Goal: Task Accomplishment & Management: Manage account settings

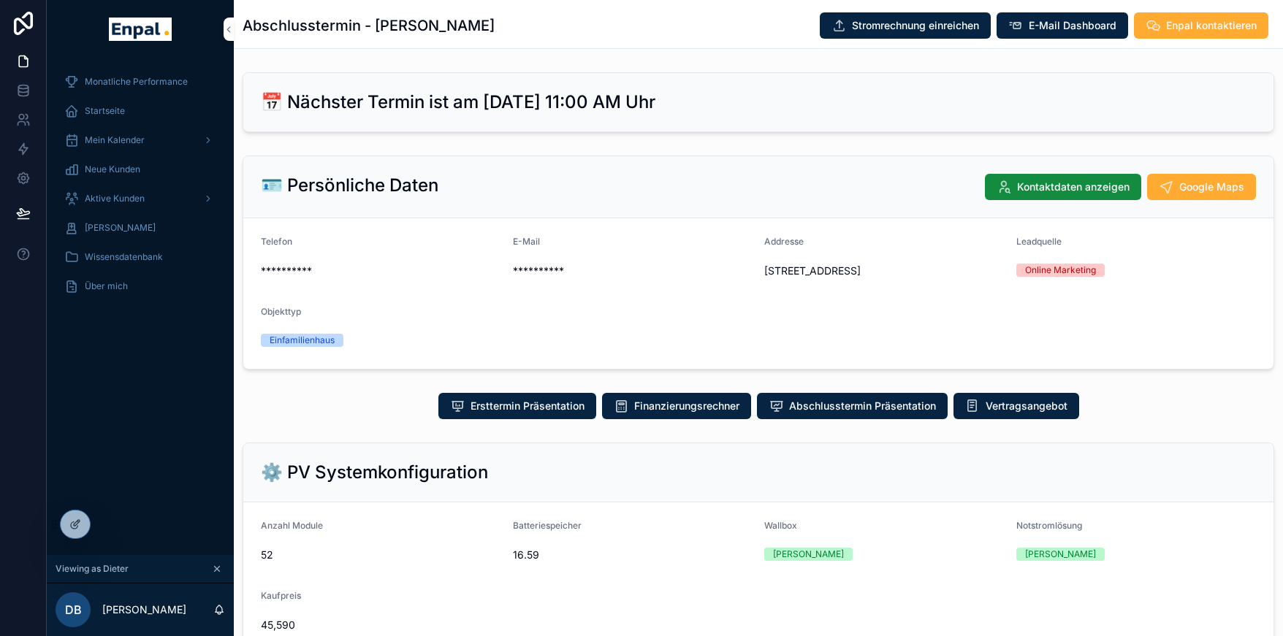
scroll to position [0, 11]
click at [0, 0] on icon at bounding box center [0, 0] width 0 height 0
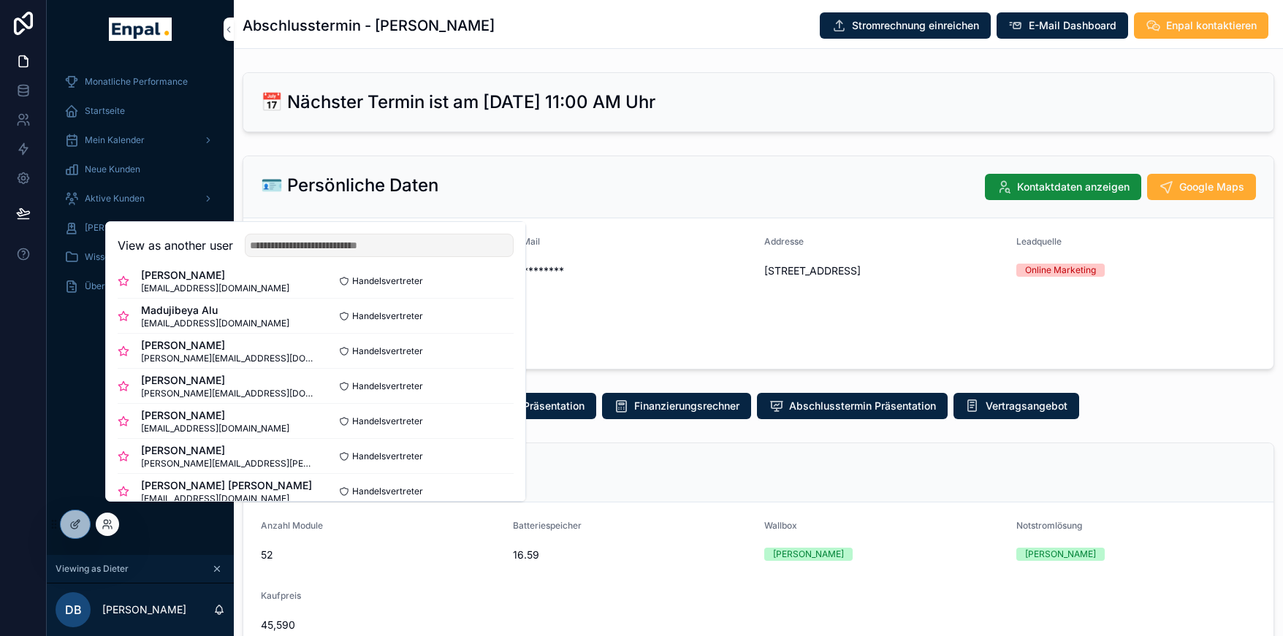
scroll to position [84, 0]
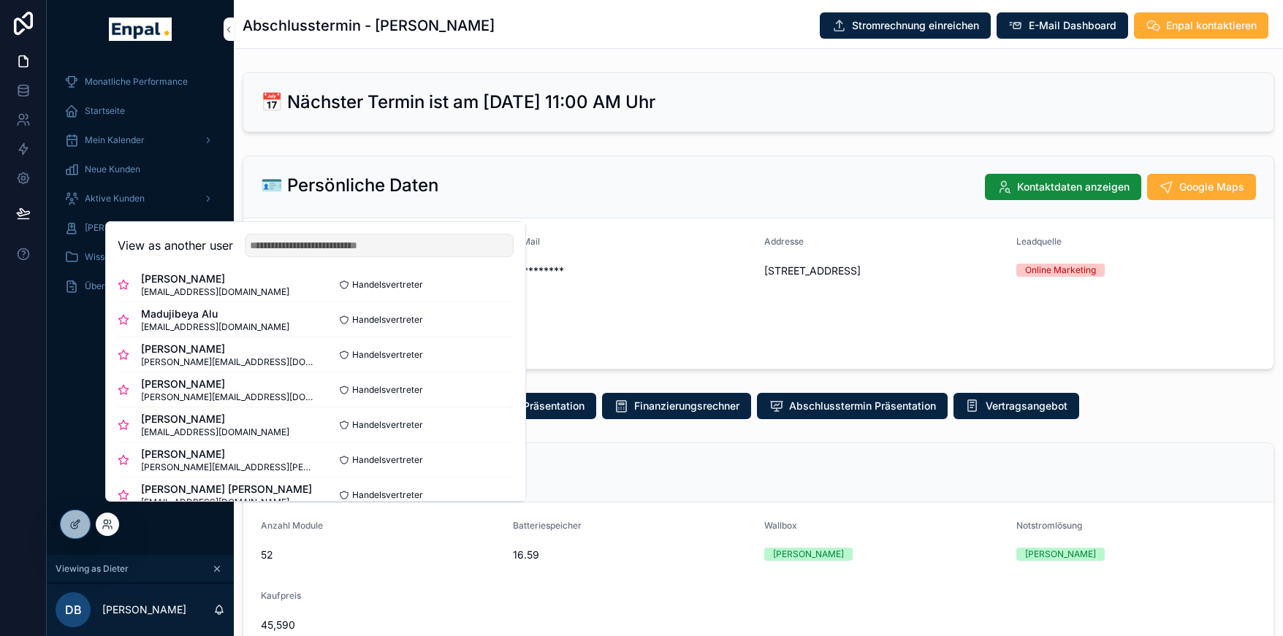
click at [0, 0] on button "Select" at bounding box center [0, 0] width 0 height 0
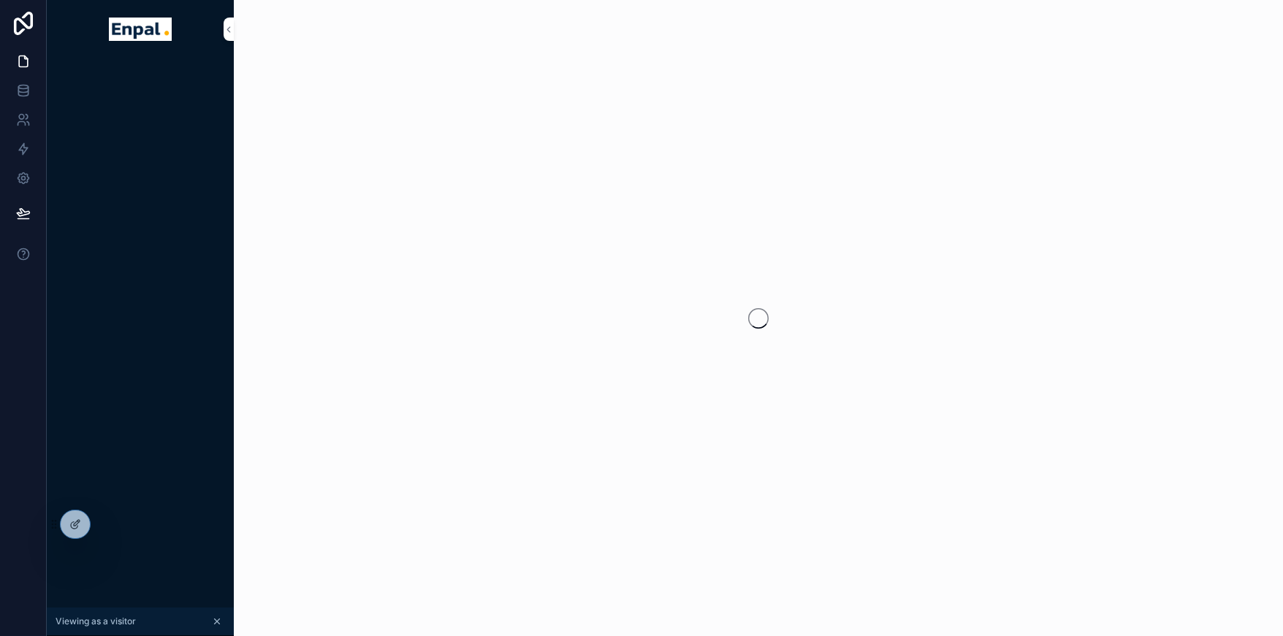
scroll to position [0, 11]
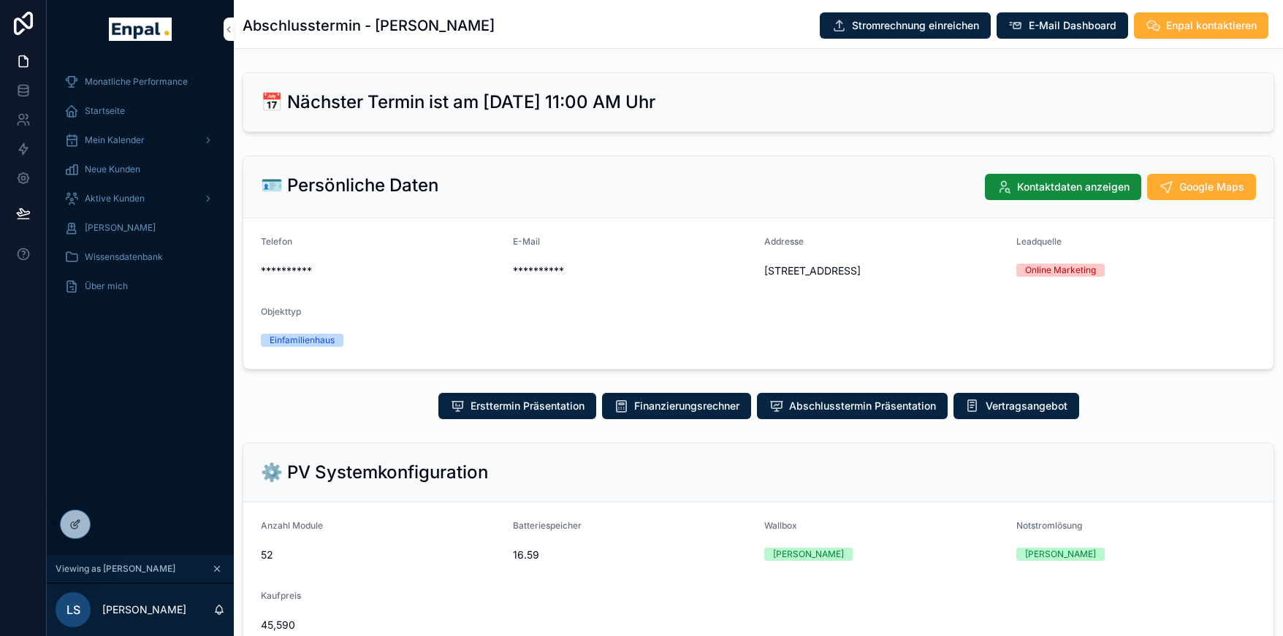
click at [118, 196] on span "Aktive Kunden" at bounding box center [115, 199] width 60 height 12
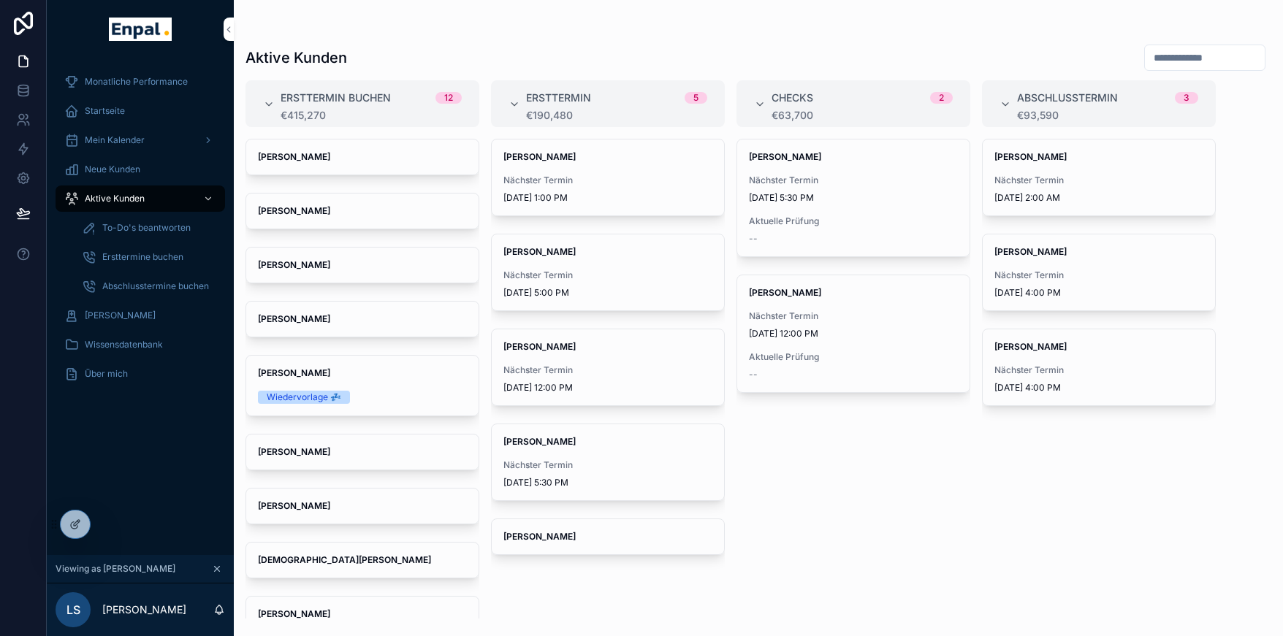
click at [148, 259] on span "Ersttermine buchen" at bounding box center [142, 257] width 81 height 12
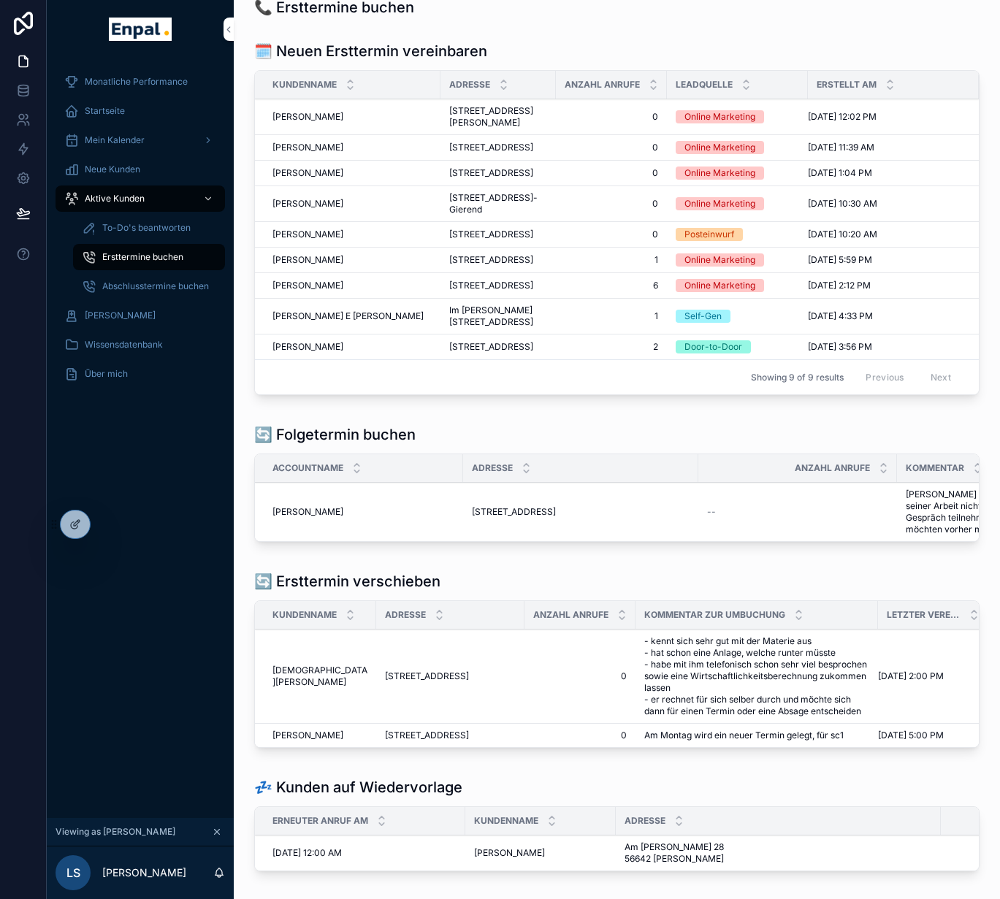
scroll to position [20, 0]
click at [0, 0] on icon at bounding box center [0, 0] width 0 height 0
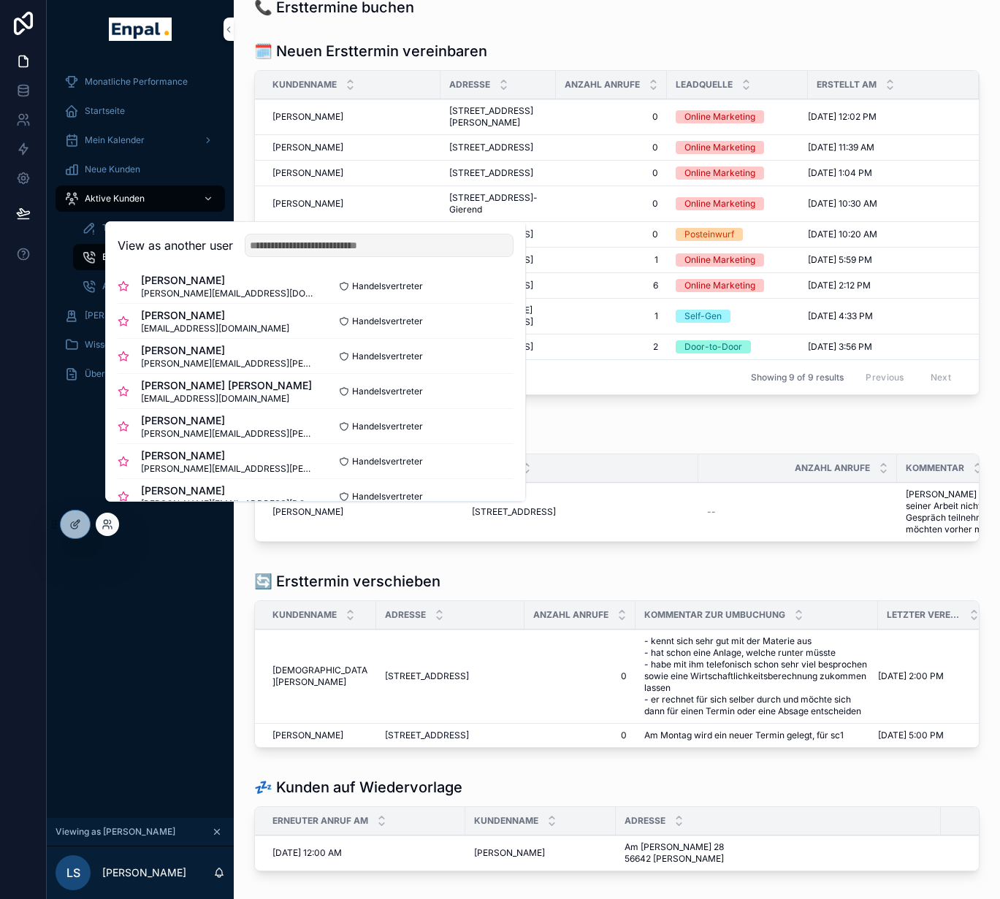
scroll to position [189, 0]
click at [450, 408] on div "Cayan Sekmen cayan.sekmen@enpal-partner.de Handelsvertreter Select" at bounding box center [316, 390] width 396 height 35
click at [0, 0] on button "Select" at bounding box center [0, 0] width 0 height 0
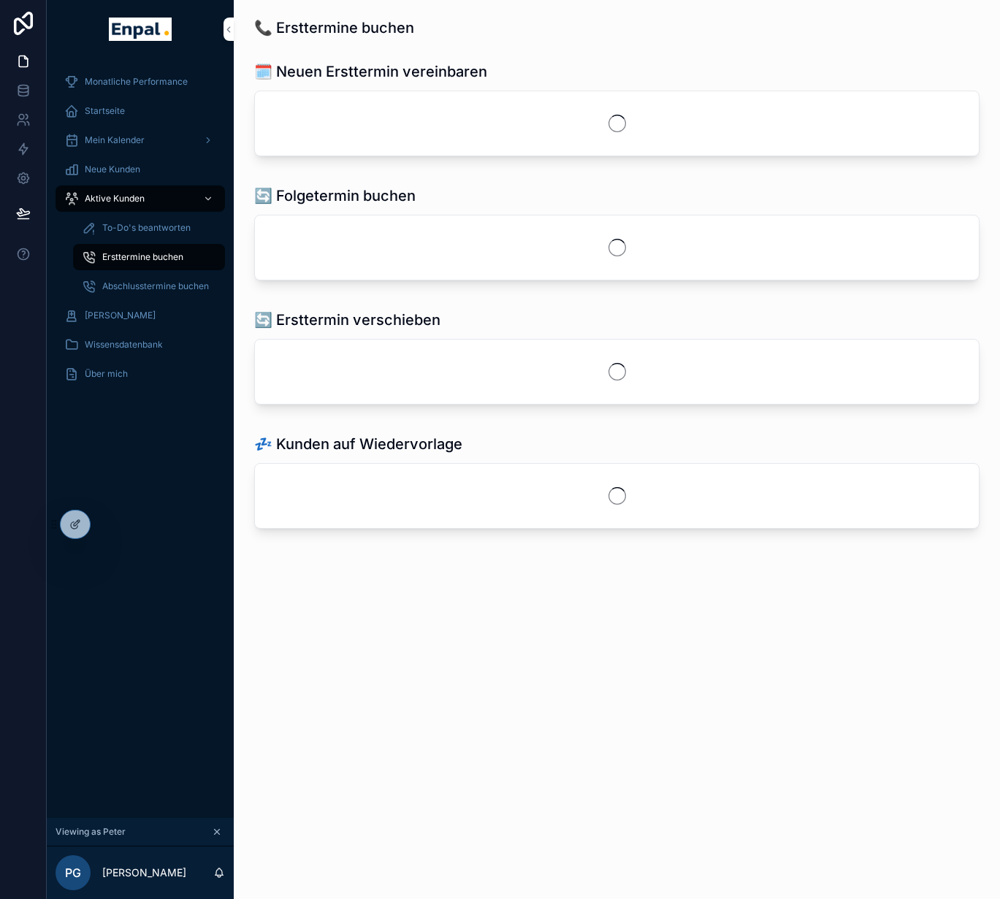
scroll to position [0, 11]
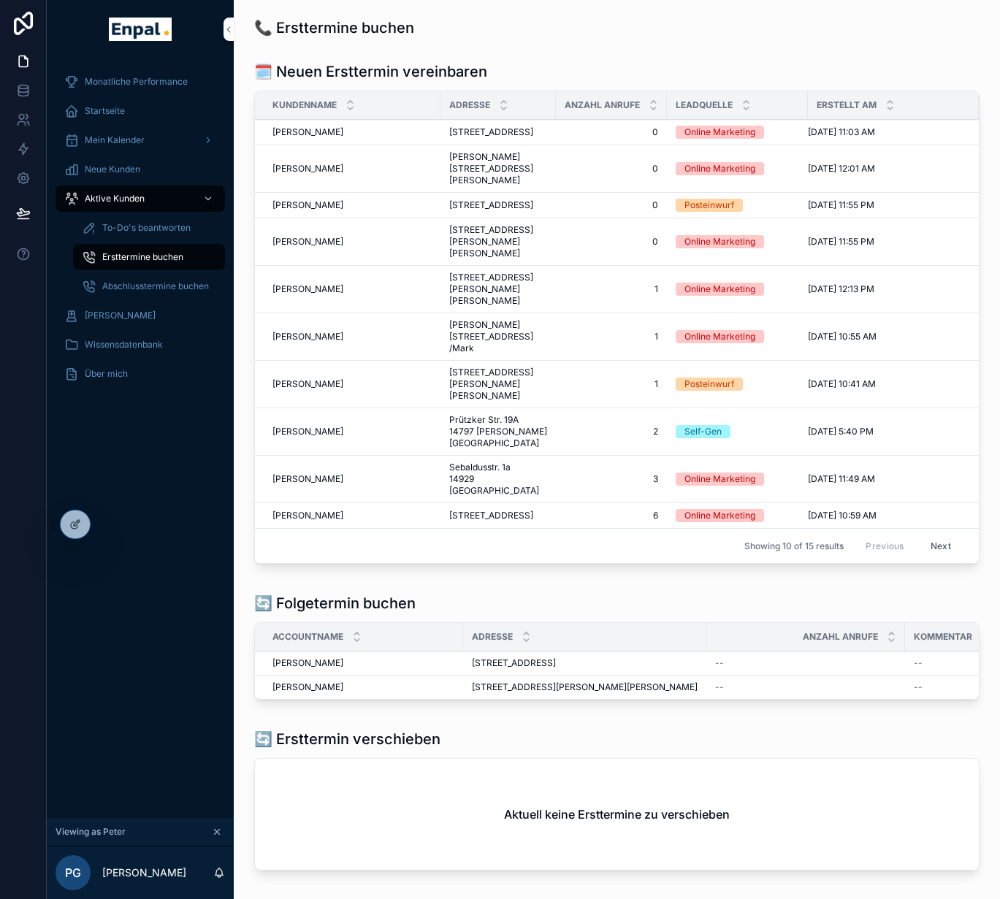
click at [120, 191] on div "Aktive Kunden" at bounding box center [140, 198] width 152 height 23
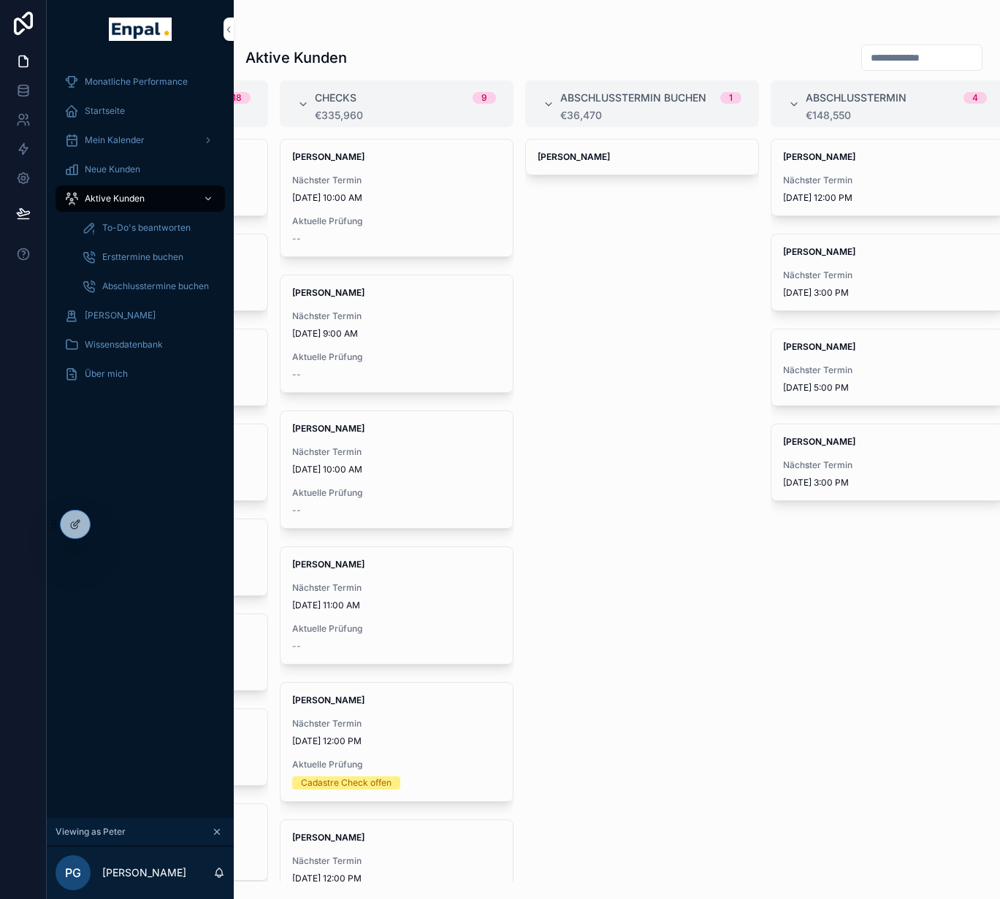
scroll to position [0, 188]
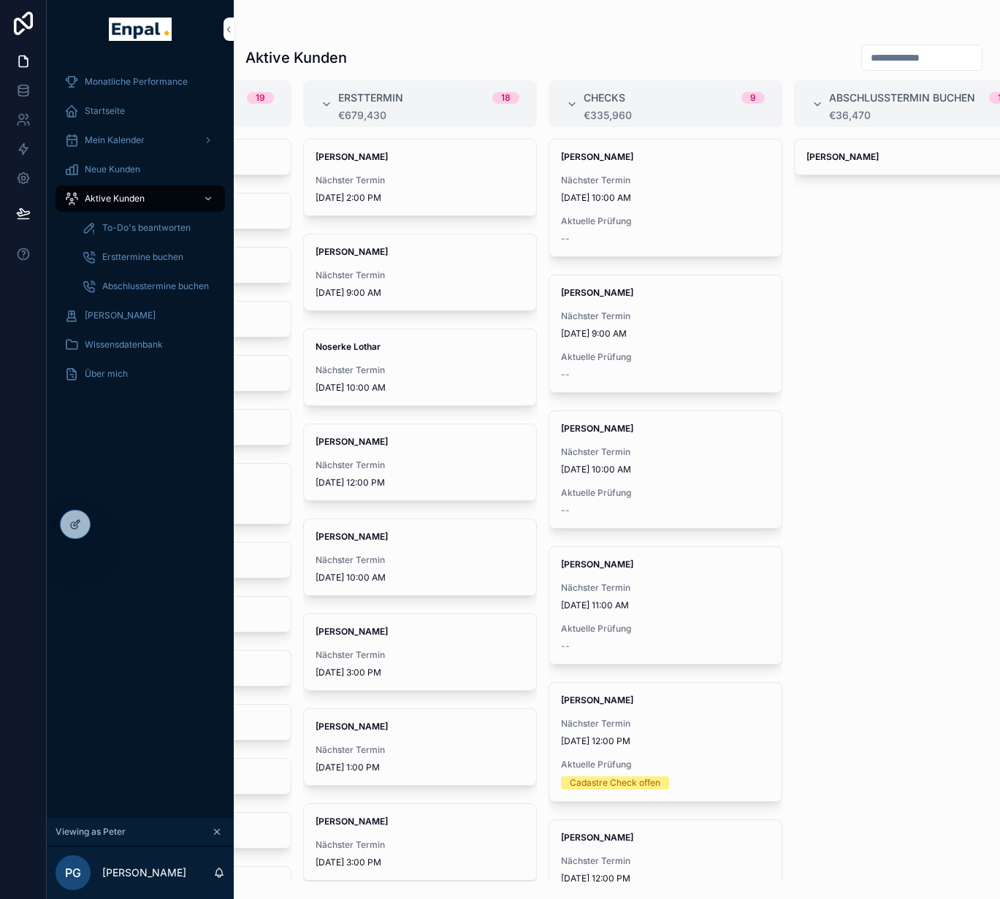
click at [646, 633] on span "Aktuelle Prüfung" at bounding box center [665, 629] width 209 height 12
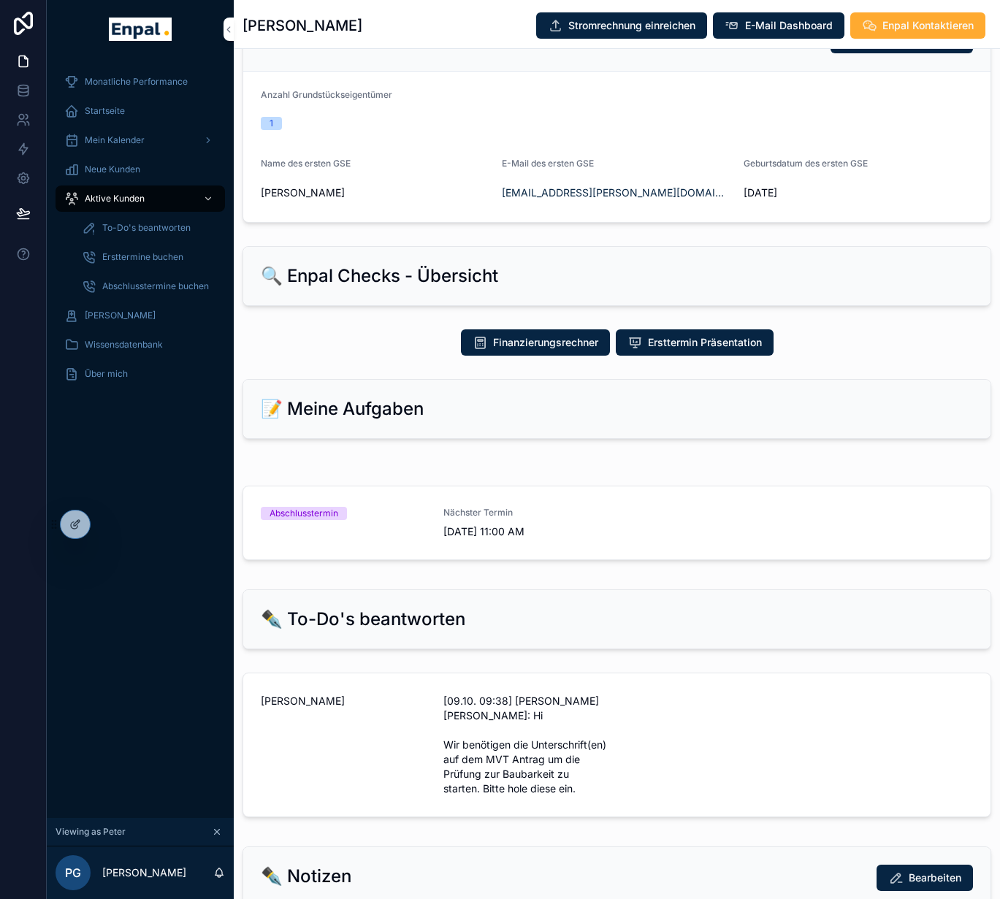
scroll to position [547, 0]
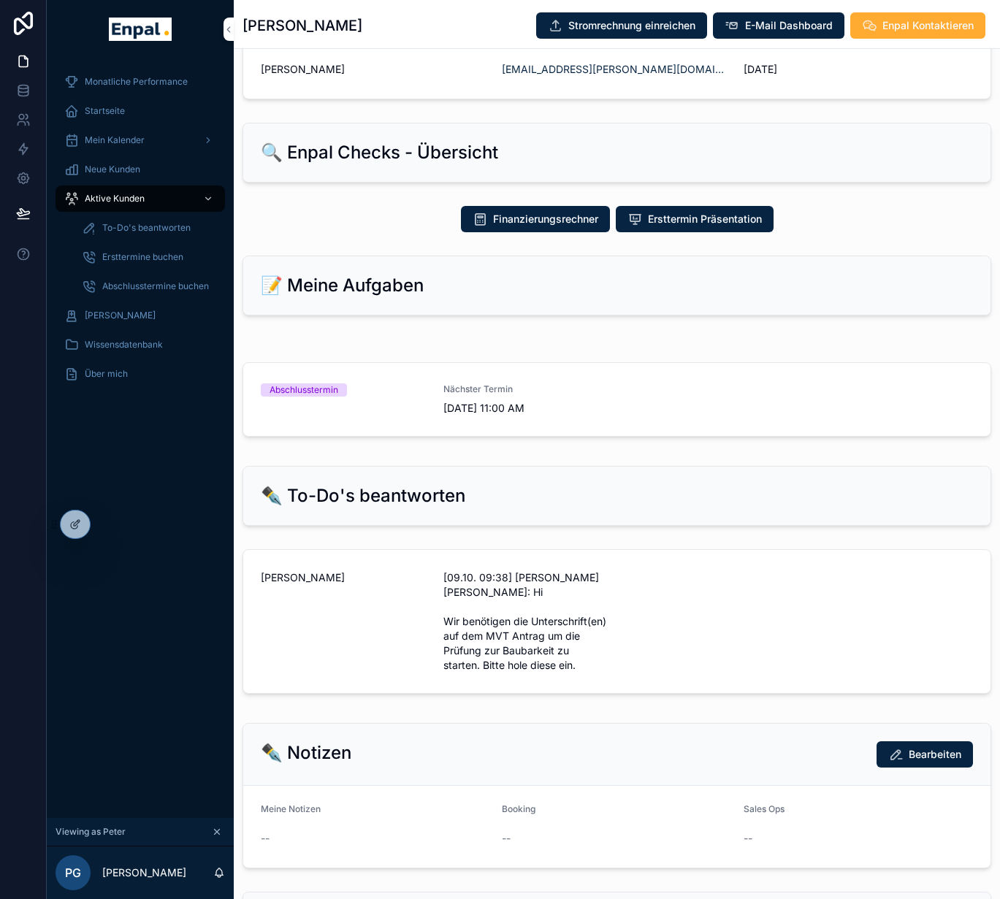
click at [573, 395] on span "Nächster Termin" at bounding box center [526, 390] width 165 height 12
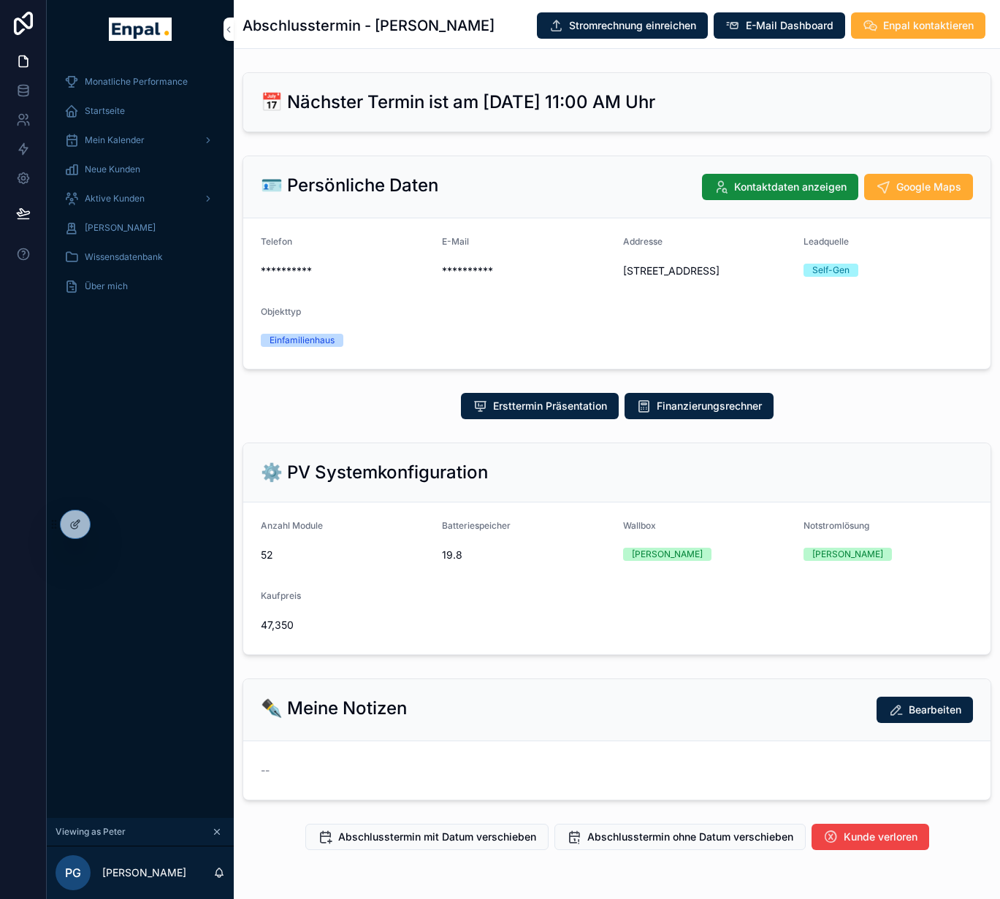
scroll to position [66, 0]
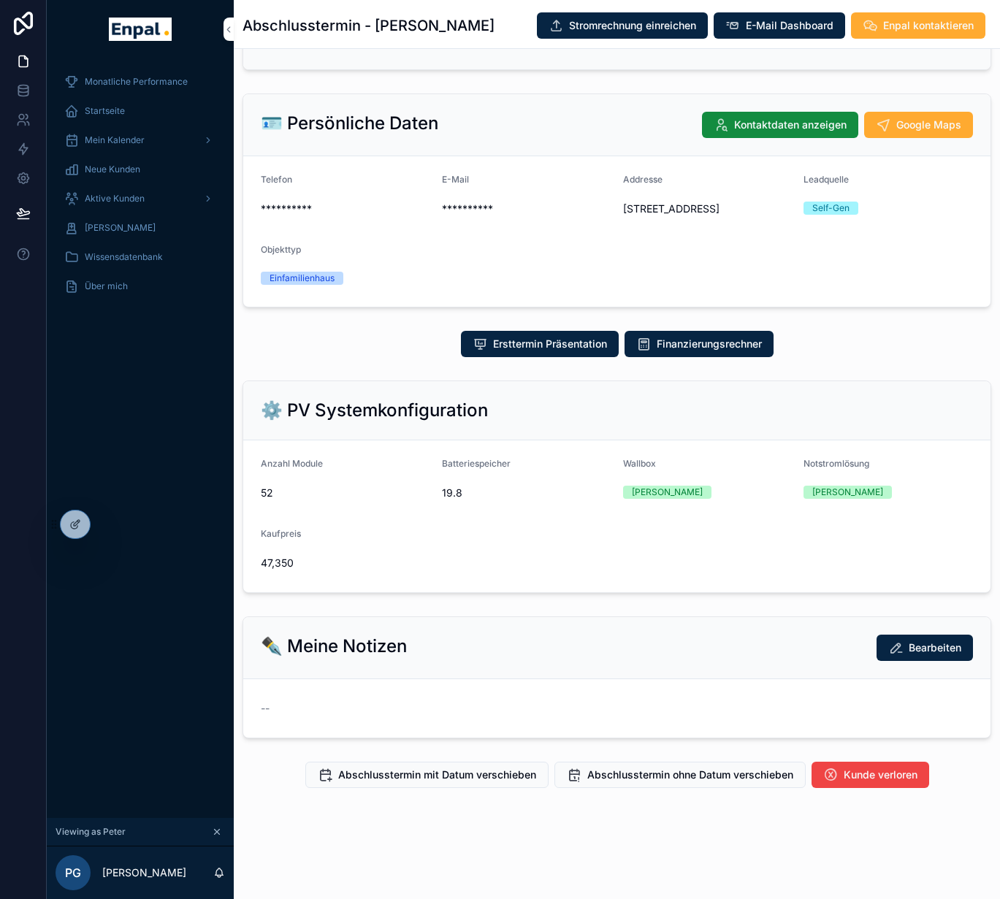
click at [477, 783] on span "Abschlusstermin mit Datum verschieben" at bounding box center [437, 775] width 198 height 15
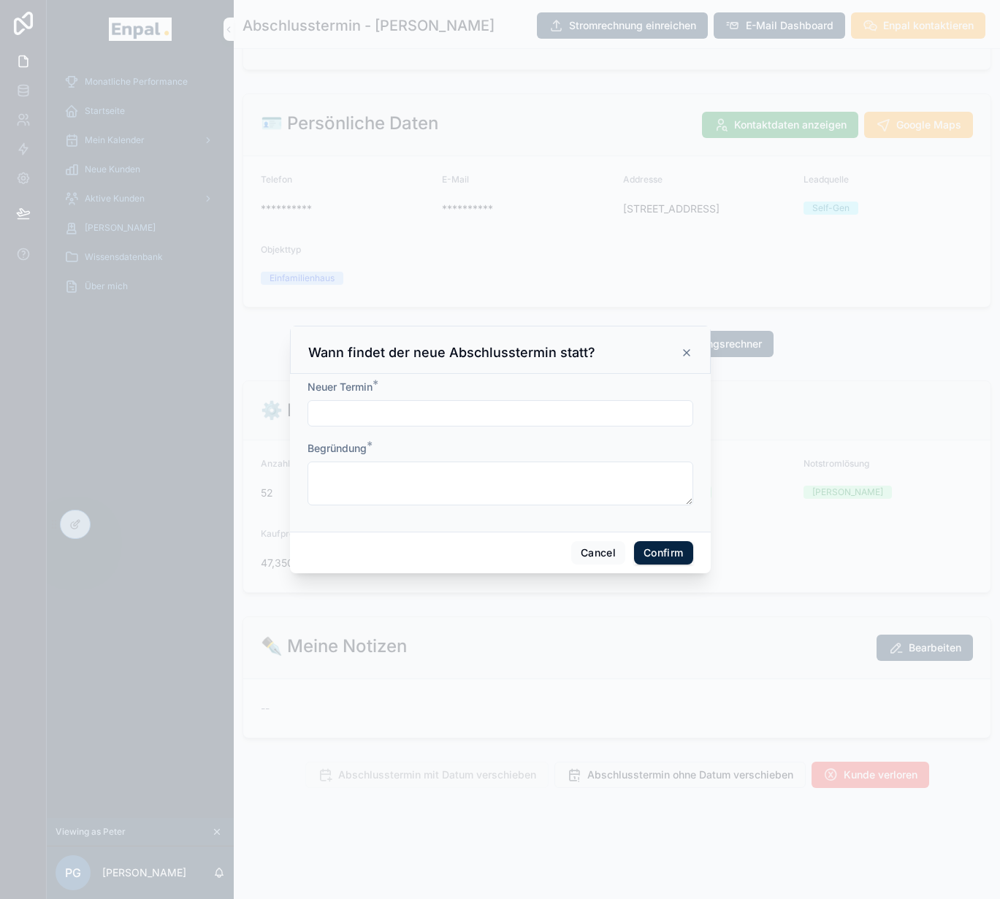
click at [426, 408] on input "text" at bounding box center [500, 413] width 384 height 20
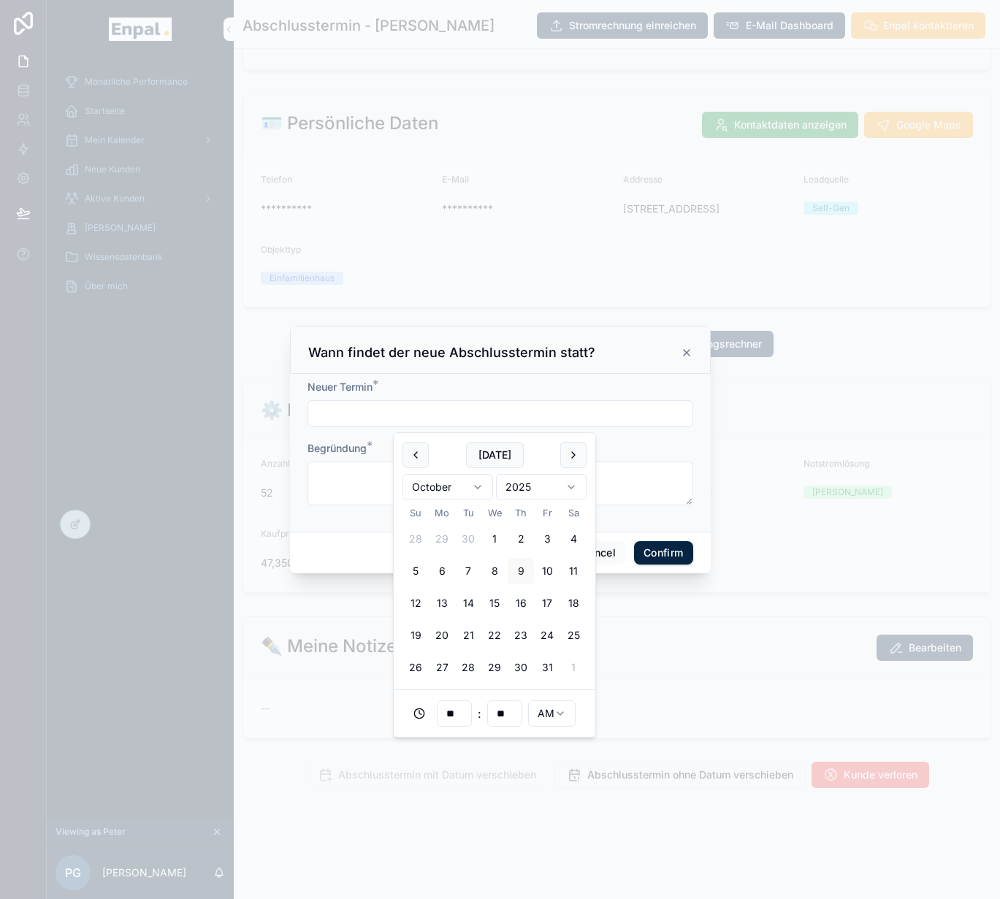
click at [571, 611] on button "18" at bounding box center [573, 603] width 26 height 26
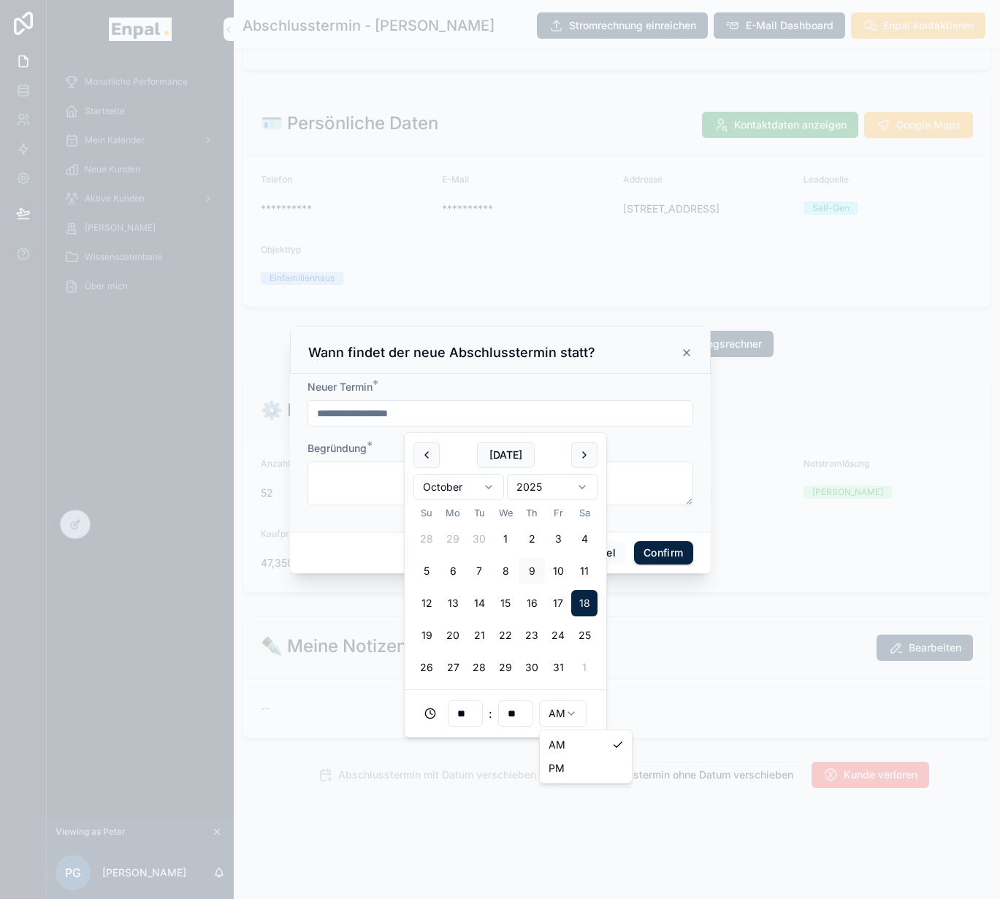
click at [548, 714] on html "**********" at bounding box center [500, 458] width 1000 height 917
click at [566, 709] on html "**********" at bounding box center [500, 458] width 1000 height 917
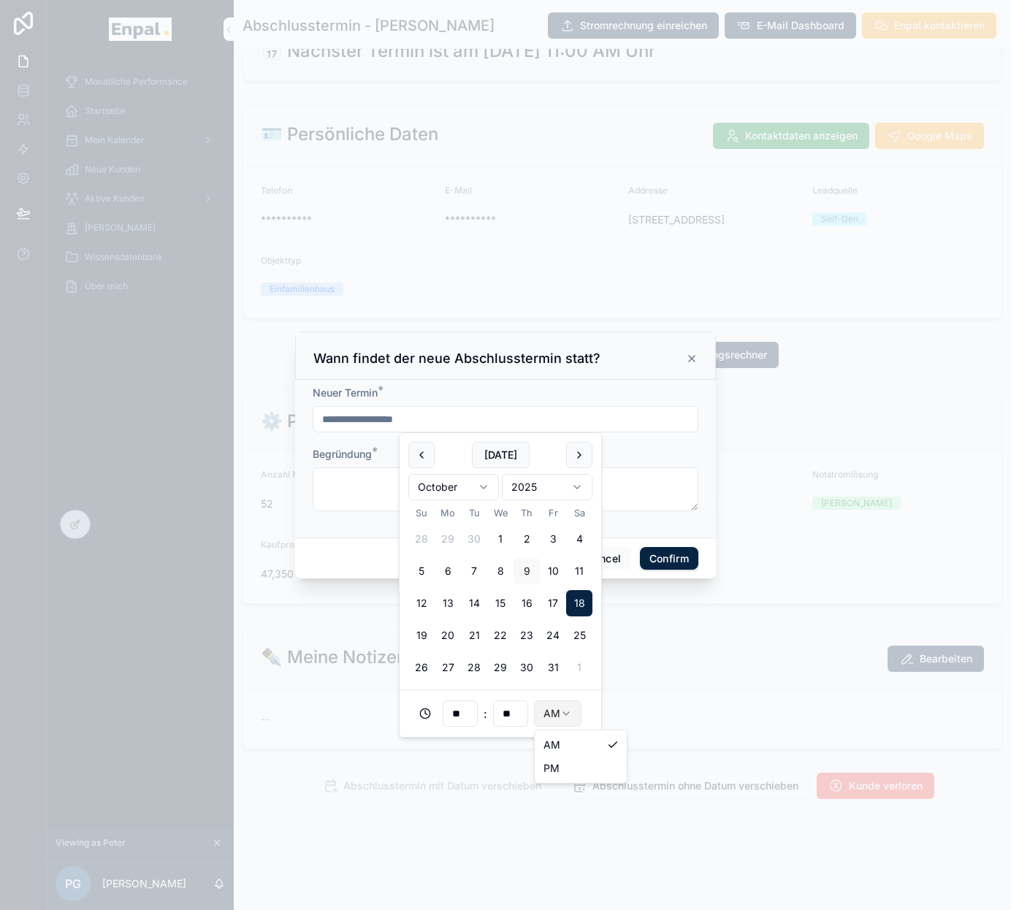
type input "**********"
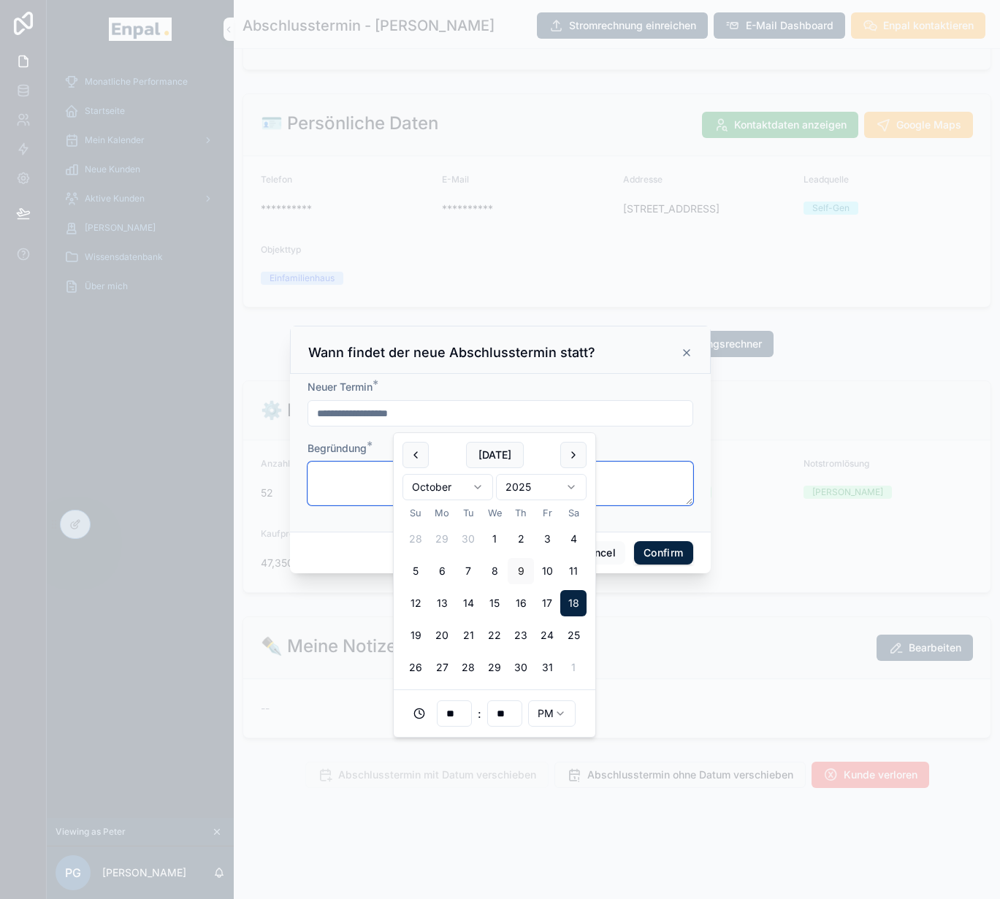
click at [360, 501] on textarea at bounding box center [501, 484] width 386 height 44
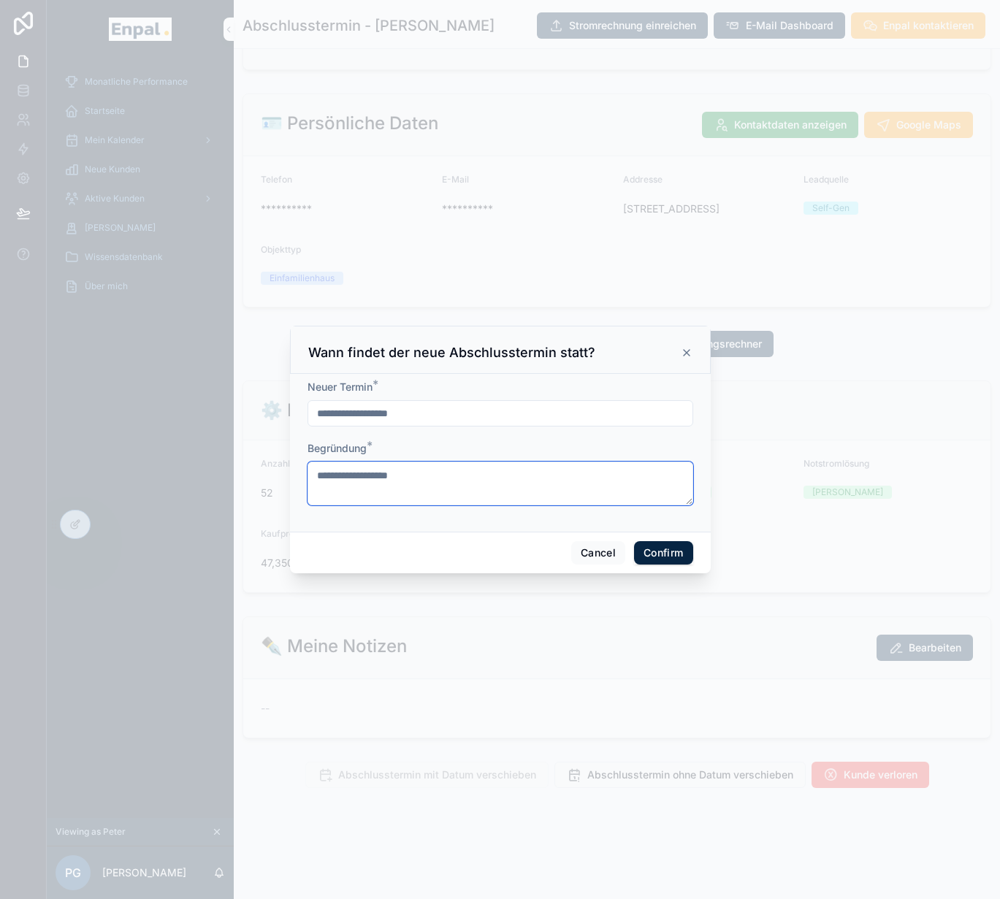
type textarea "**********"
click at [678, 557] on button "Confirm" at bounding box center [663, 552] width 58 height 23
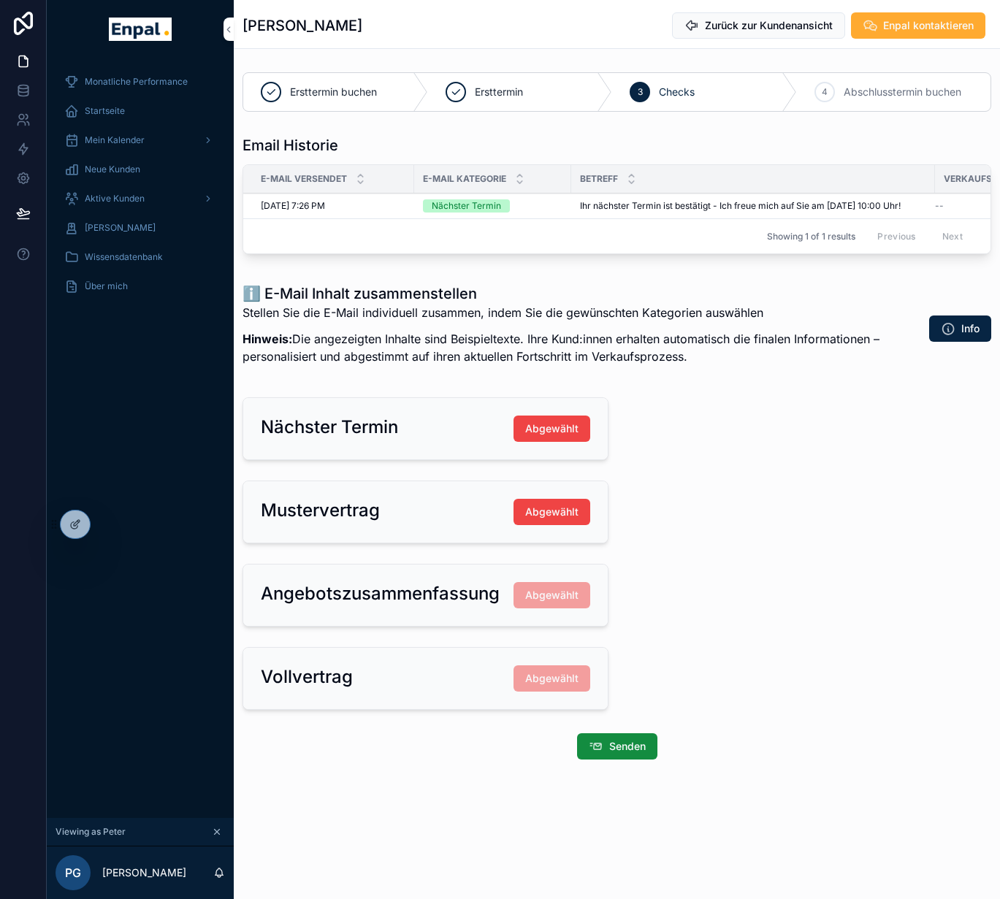
click at [120, 208] on div "Aktive Kunden" at bounding box center [140, 198] width 152 height 23
